Goal: Task Accomplishment & Management: Complete application form

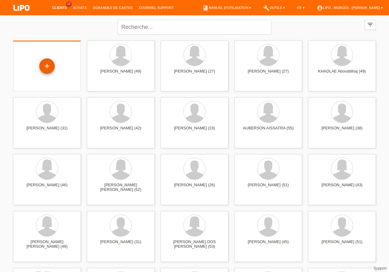
click at [47, 66] on div "+" at bounding box center [46, 65] width 15 height 15
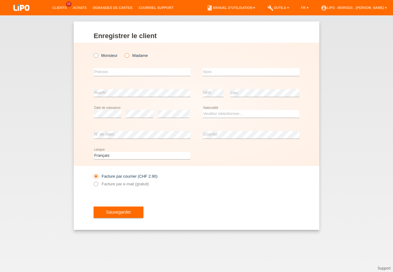
click at [124, 52] on icon at bounding box center [124, 52] width 0 height 0
click at [129, 55] on input "Madame" at bounding box center [127, 55] width 4 height 4
radio input "true"
click at [115, 73] on input "text" at bounding box center [142, 72] width 97 height 8
type input "[PERSON_NAME]"
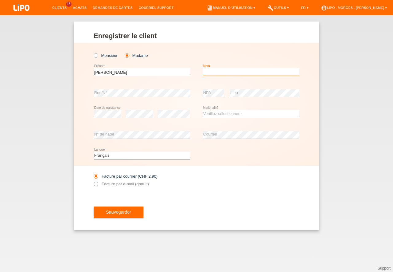
click at [214, 72] on input "text" at bounding box center [251, 72] width 97 height 8
type input "[PERSON_NAME]"
click at [203, 110] on select "Veuillez sélectionner... Suisse Allemagne Autriche Liechtenstein ------------ A…" at bounding box center [251, 113] width 97 height 7
select select "PT"
click at [0, 0] on option "Portugal" at bounding box center [0, 0] width 0 height 0
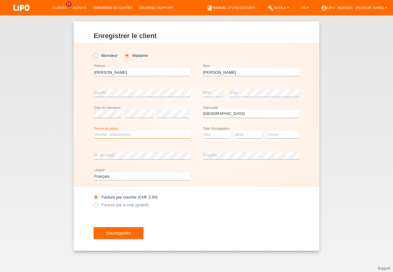
click at [94, 131] on select "Veuillez sélectionner... C B B - Statut de réfugié Autre" at bounding box center [142, 134] width 97 height 7
select select "C"
click at [0, 0] on option "C" at bounding box center [0, 0] width 0 height 0
click at [203, 131] on select "Jour 01 02 03 04 05 06 07 08 09 10 11" at bounding box center [217, 134] width 28 height 7
select select "01"
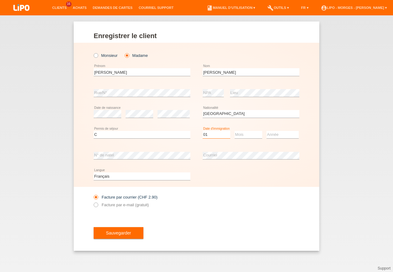
click at [0, 0] on option "01" at bounding box center [0, 0] width 0 height 0
click at [235, 131] on select "Mois 01 02 03 04 05 06 07 08 09 10 11" at bounding box center [249, 134] width 28 height 7
select select "11"
click at [0, 0] on option "11" at bounding box center [0, 0] width 0 height 0
click at [267, 131] on select "Année 2025 2024 2023 2022 2021 2020 2019 2018 2017 2016 2015 2014 2013 2012 201…" at bounding box center [283, 134] width 32 height 7
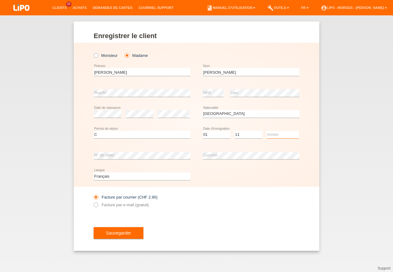
select select "2019"
click at [0, 0] on option "2019" at bounding box center [0, 0] width 0 height 0
click at [98, 203] on input "Facture par e-mail (gratuit)" at bounding box center [96, 206] width 4 height 8
radio input "true"
click at [128, 232] on span "Sauvegarder" at bounding box center [118, 232] width 25 height 5
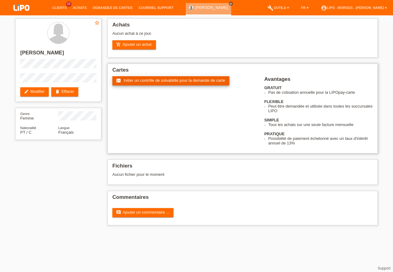
click at [165, 79] on span "Initier un contrôle de solvabilité pour la demande de carte" at bounding box center [174, 80] width 101 height 5
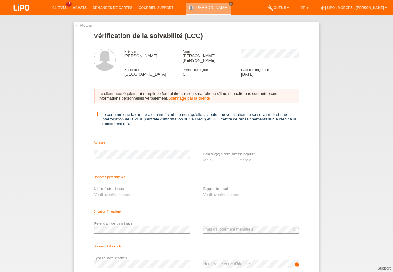
click at [94, 112] on icon at bounding box center [96, 114] width 4 height 4
click at [94, 112] on input "Je confirme que la cliente a confirmé verbalement qu'elle accepte une vérificat…" at bounding box center [96, 114] width 4 height 4
checkbox input "true"
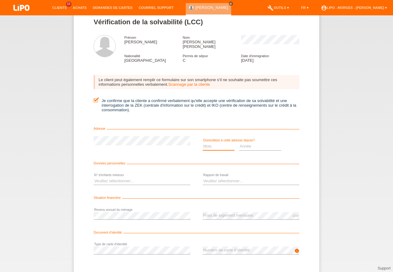
click at [203, 143] on select "Mois 01 02 03 04 05 06 07 08 09 10" at bounding box center [219, 146] width 32 height 7
select select "06"
click at [0, 0] on option "06" at bounding box center [0, 0] width 0 height 0
click at [239, 143] on select "Année 2025 2024 2023 2022 2021 2020 2019 2018 2017 2016 2015 2014 2013 2012 201…" at bounding box center [260, 146] width 42 height 7
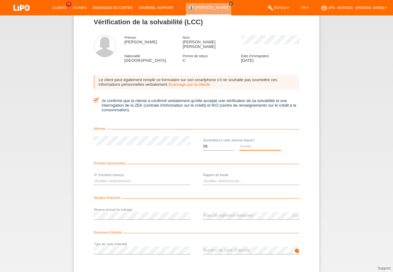
select select "2025"
click at [0, 0] on option "2025" at bounding box center [0, 0] width 0 height 0
click at [94, 177] on select "Veuillez sélectionner... 0 1 2 3 4 5 6 7 8 9" at bounding box center [142, 180] width 97 height 7
select select "2"
click at [0, 0] on option "2" at bounding box center [0, 0] width 0 height 0
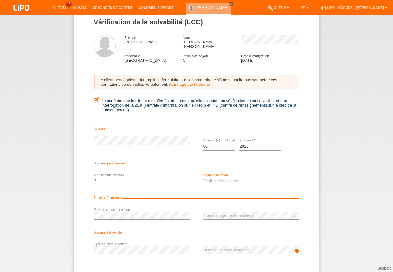
click at [203, 177] on select "Veuillez sélectionner... A durée indéterminée A durée déterminée Apprenti/étudi…" at bounding box center [251, 180] width 97 height 7
select select "UNLIMITED"
click at [0, 0] on option "A durée indéterminée" at bounding box center [0, 0] width 0 height 0
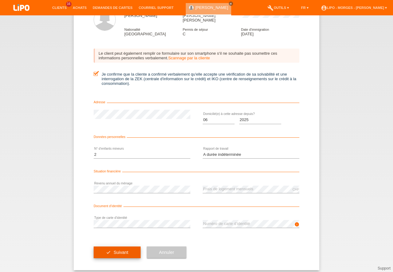
click at [119, 250] on span "Suivant" at bounding box center [121, 252] width 15 height 5
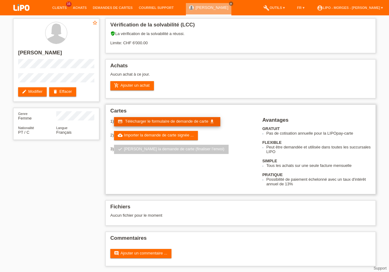
click at [165, 120] on span "Télécharger le formulaire de demande de carte" at bounding box center [166, 121] width 83 height 5
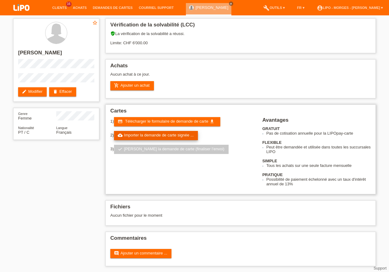
click at [160, 133] on link "cloud_upload Importer la demande de carte signée ..." at bounding box center [156, 135] width 84 height 9
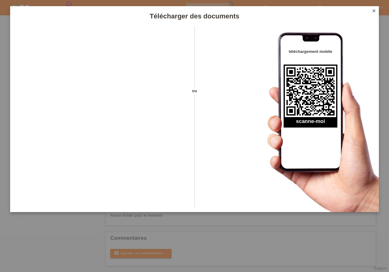
click at [373, 10] on icon "close" at bounding box center [373, 10] width 5 height 5
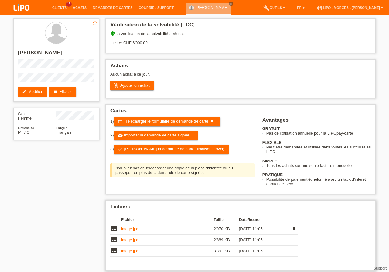
click at [129, 228] on link "image.jpg" at bounding box center [129, 228] width 17 height 5
click at [130, 241] on link "image.jpg" at bounding box center [129, 240] width 17 height 5
click at [131, 253] on link "image.jpg" at bounding box center [129, 251] width 17 height 5
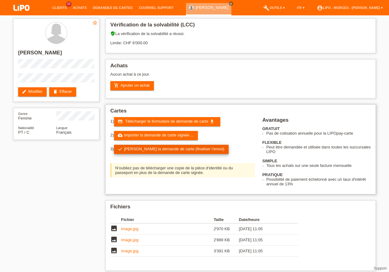
click at [167, 148] on link "check Soumettre la demande de carte (finaliser l’envoi)" at bounding box center [171, 149] width 115 height 9
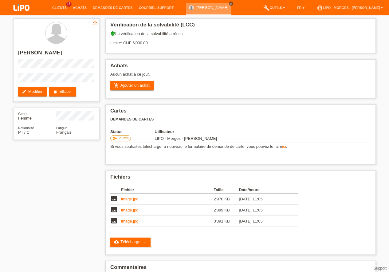
click at [233, 4] on icon "close" at bounding box center [231, 3] width 3 height 3
click at [61, 6] on link "Clients" at bounding box center [59, 8] width 21 height 4
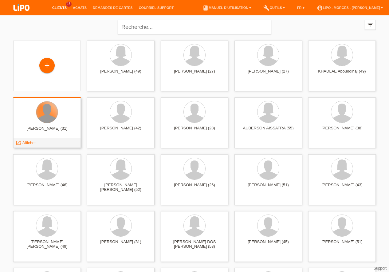
click at [48, 120] on div at bounding box center [47, 112] width 22 height 22
click at [27, 143] on span "Afficher" at bounding box center [29, 142] width 14 height 5
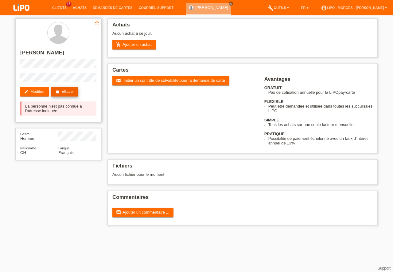
click at [63, 90] on link "delete Effacer" at bounding box center [64, 91] width 27 height 9
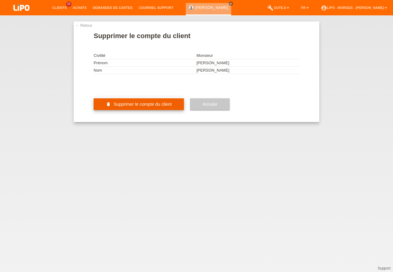
click at [165, 110] on button "delete Supprimer le compte du client" at bounding box center [139, 104] width 90 height 12
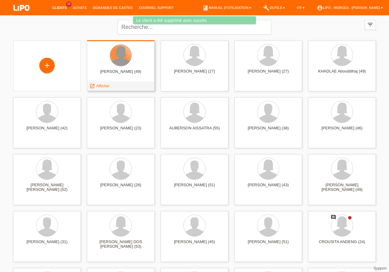
click at [119, 59] on div at bounding box center [121, 56] width 22 height 22
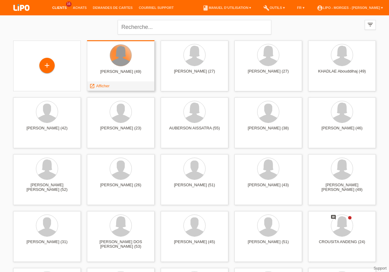
click at [119, 65] on div at bounding box center [121, 56] width 22 height 22
click at [96, 84] on span "Afficher" at bounding box center [103, 86] width 14 height 5
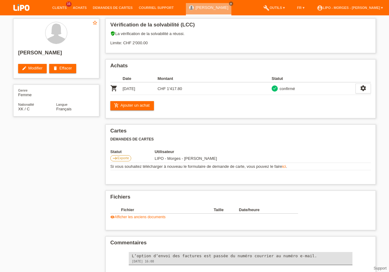
click at [97, 78] on div "star_border [PERSON_NAME] edit Modifier delete Effacer" at bounding box center [56, 48] width 86 height 60
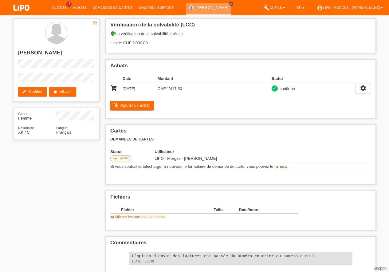
click at [230, 3] on icon "close" at bounding box center [231, 3] width 3 height 3
click at [64, 8] on link "Clients" at bounding box center [59, 8] width 21 height 4
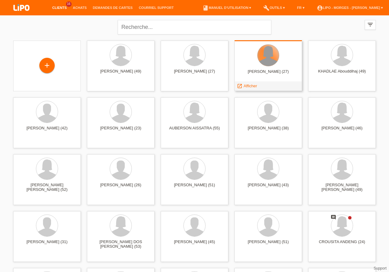
click at [268, 62] on div at bounding box center [268, 56] width 22 height 22
click at [249, 86] on span "Afficher" at bounding box center [251, 86] width 14 height 5
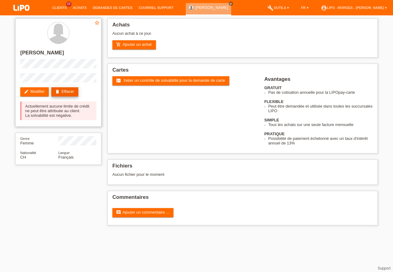
click at [63, 92] on link "delete Effacer" at bounding box center [64, 91] width 27 height 9
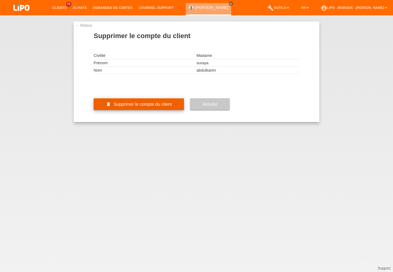
click at [150, 107] on span "Supprimer le compte du client" at bounding box center [143, 104] width 58 height 5
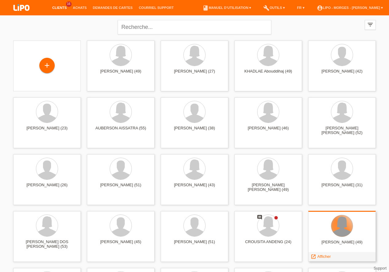
click at [342, 229] on div at bounding box center [342, 226] width 22 height 22
click at [340, 228] on div at bounding box center [342, 226] width 22 height 22
click at [321, 257] on span "Afficher" at bounding box center [324, 256] width 14 height 5
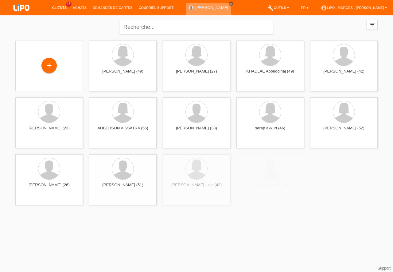
click at [230, 3] on icon "close" at bounding box center [231, 3] width 3 height 3
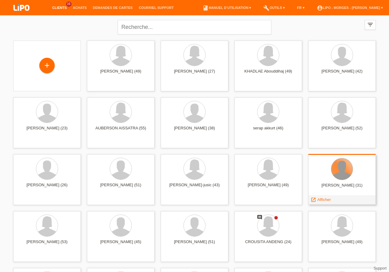
click at [342, 172] on div at bounding box center [342, 169] width 22 height 22
click at [317, 201] on link "launch Afficher" at bounding box center [321, 199] width 20 height 5
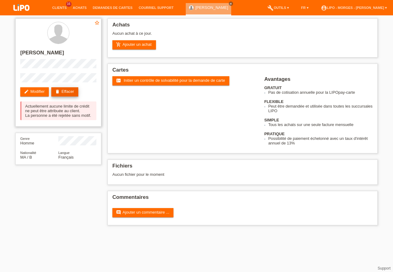
click at [76, 92] on link "delete Effacer" at bounding box center [64, 91] width 27 height 9
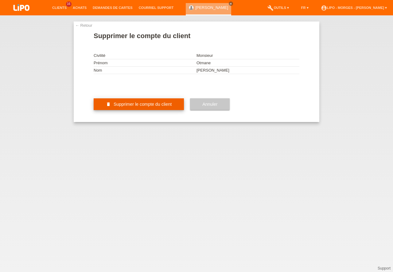
click at [155, 110] on button "delete Supprimer le compte du client" at bounding box center [139, 104] width 90 height 12
